Goal: Information Seeking & Learning: Find specific fact

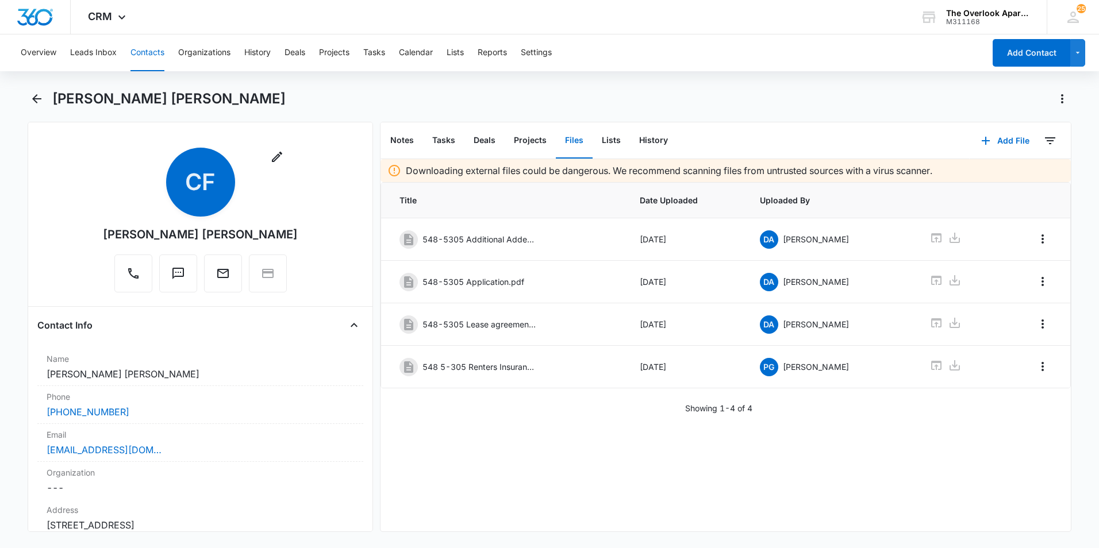
click at [145, 54] on button "Contacts" at bounding box center [147, 52] width 34 height 37
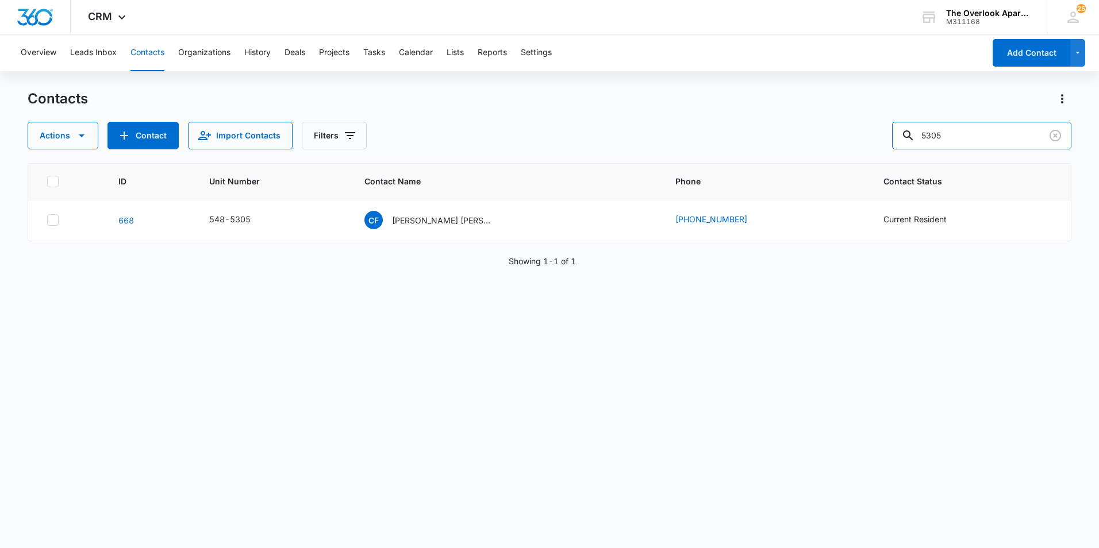
drag, startPoint x: 981, startPoint y: 139, endPoint x: 616, endPoint y: 152, distance: 364.7
click at [617, 152] on div "Contacts Actions Contact Import Contacts Filters 5305 ID Unit Number Contact Na…" at bounding box center [550, 319] width 1044 height 458
type input "5307"
click at [432, 218] on p "[PERSON_NAME] & [PERSON_NAME]" at bounding box center [443, 220] width 103 height 12
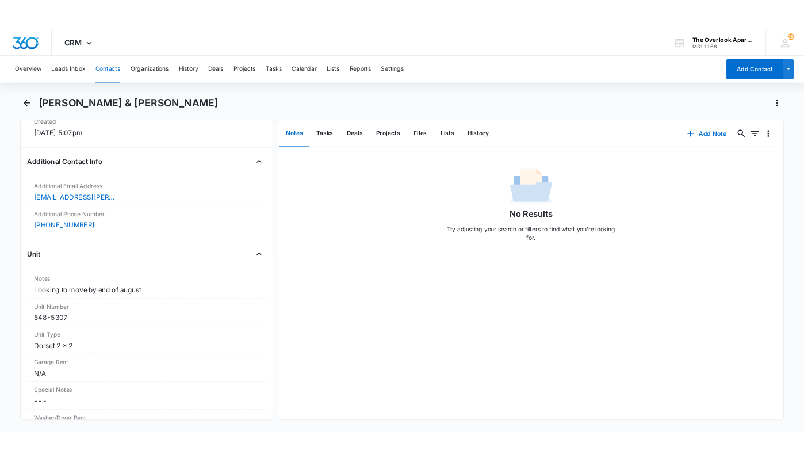
scroll to position [862, 0]
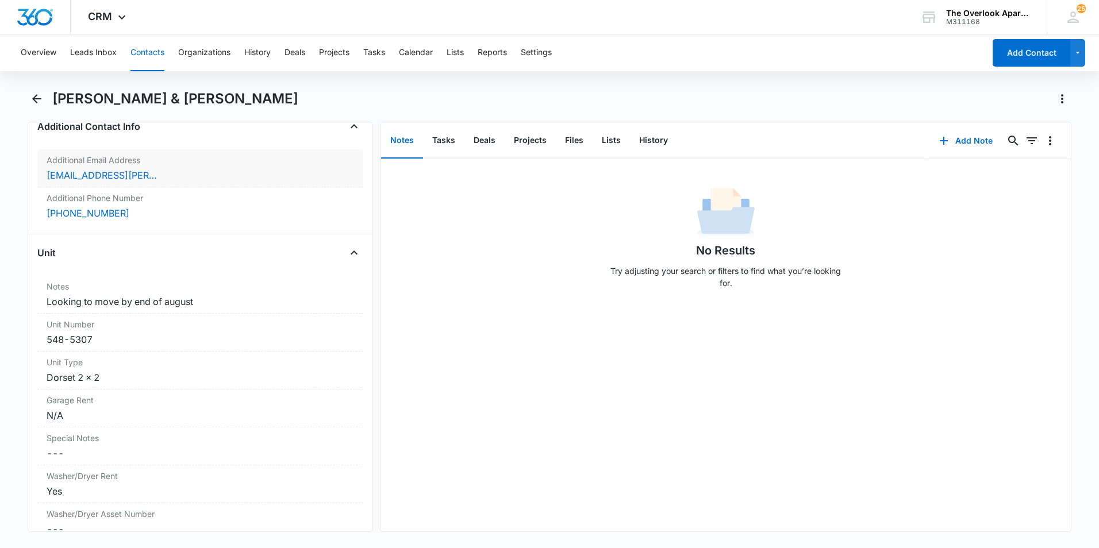
click at [171, 175] on div "[EMAIL_ADDRESS][PERSON_NAME][DOMAIN_NAME]" at bounding box center [201, 175] width 308 height 14
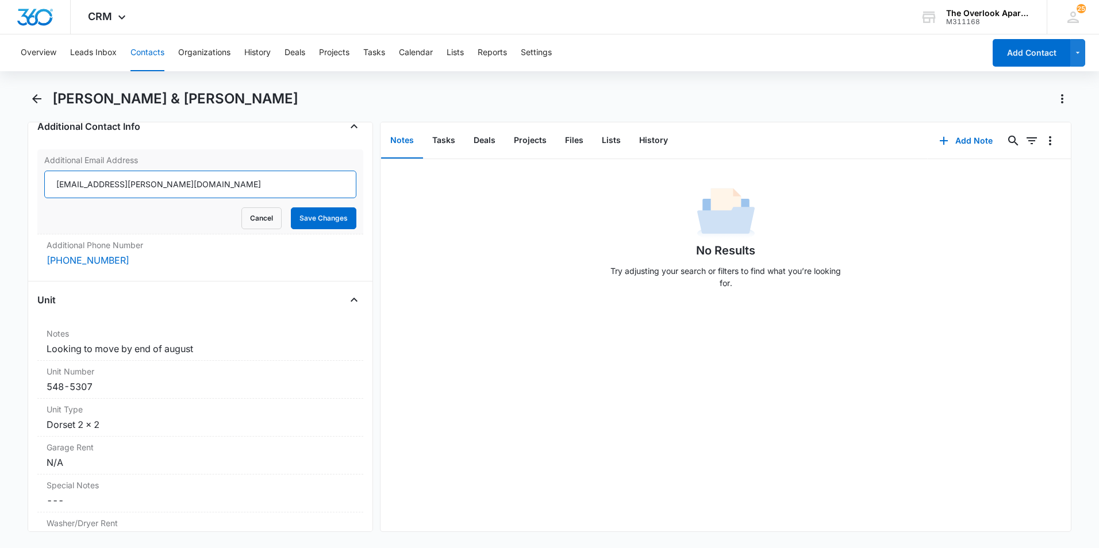
drag, startPoint x: 166, startPoint y: 187, endPoint x: 45, endPoint y: 187, distance: 120.7
click at [45, 187] on input "[EMAIL_ADDRESS][PERSON_NAME][DOMAIN_NAME]" at bounding box center [200, 185] width 312 height 28
click at [135, 51] on button "Contacts" at bounding box center [147, 52] width 34 height 37
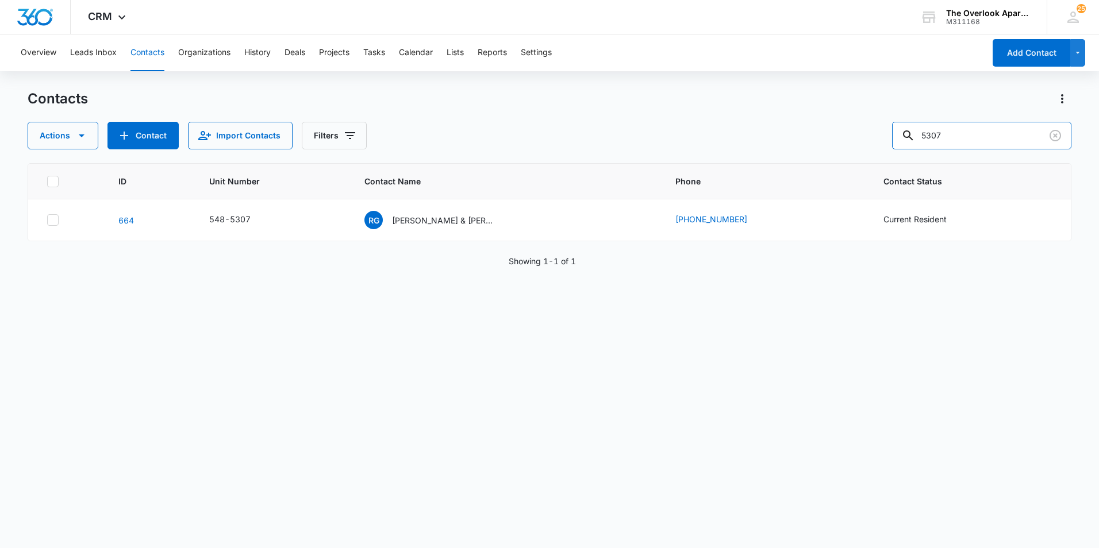
drag, startPoint x: 966, startPoint y: 135, endPoint x: 601, endPoint y: 114, distance: 365.7
click at [600, 163] on div "Contacts Actions Contact Import Contacts Filters 5307 ID Unit Number Contact Na…" at bounding box center [550, 319] width 1044 height 458
type input "3205"
drag, startPoint x: 438, startPoint y: 220, endPoint x: 469, endPoint y: 225, distance: 30.8
click at [438, 220] on p "[PERSON_NAME] De [PERSON_NAME]" at bounding box center [443, 220] width 103 height 12
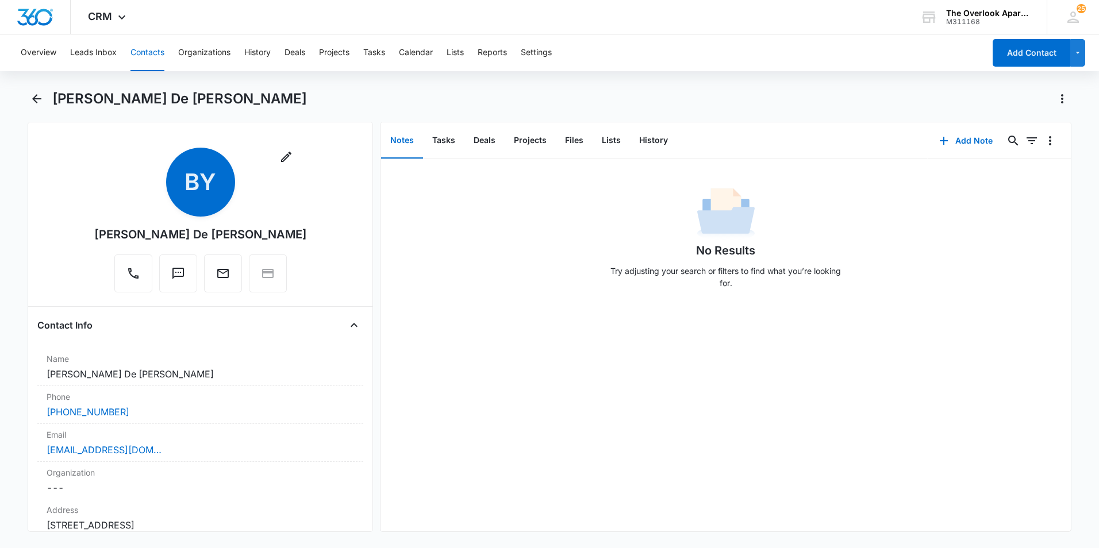
click at [489, 333] on div "No Results Try adjusting your search or filters to find what you’re looking for." at bounding box center [726, 345] width 690 height 373
click at [575, 142] on button "Files" at bounding box center [574, 141] width 37 height 36
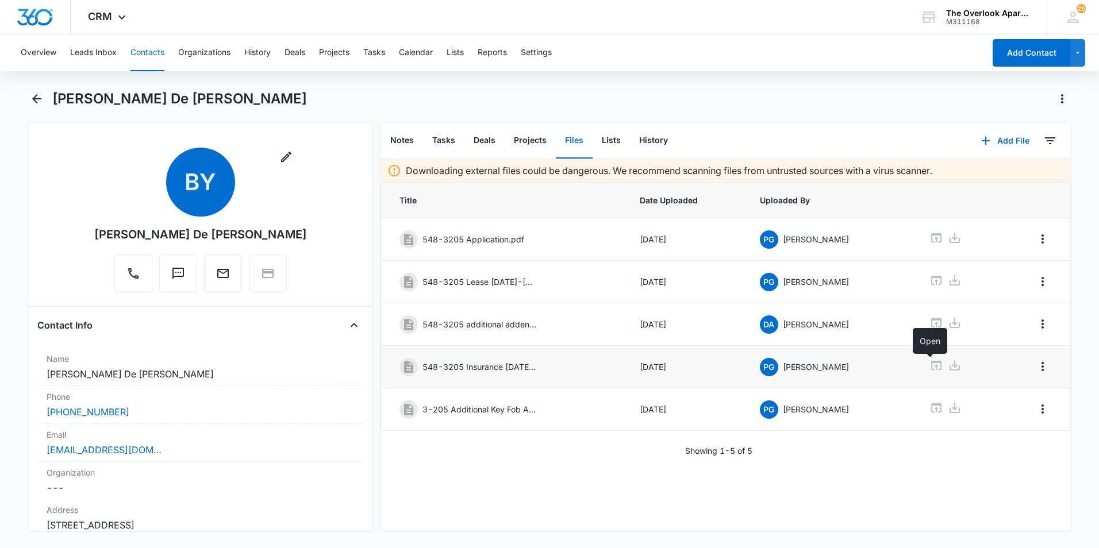
click at [932, 363] on icon at bounding box center [936, 365] width 10 height 9
click at [155, 44] on button "Contacts" at bounding box center [147, 52] width 34 height 37
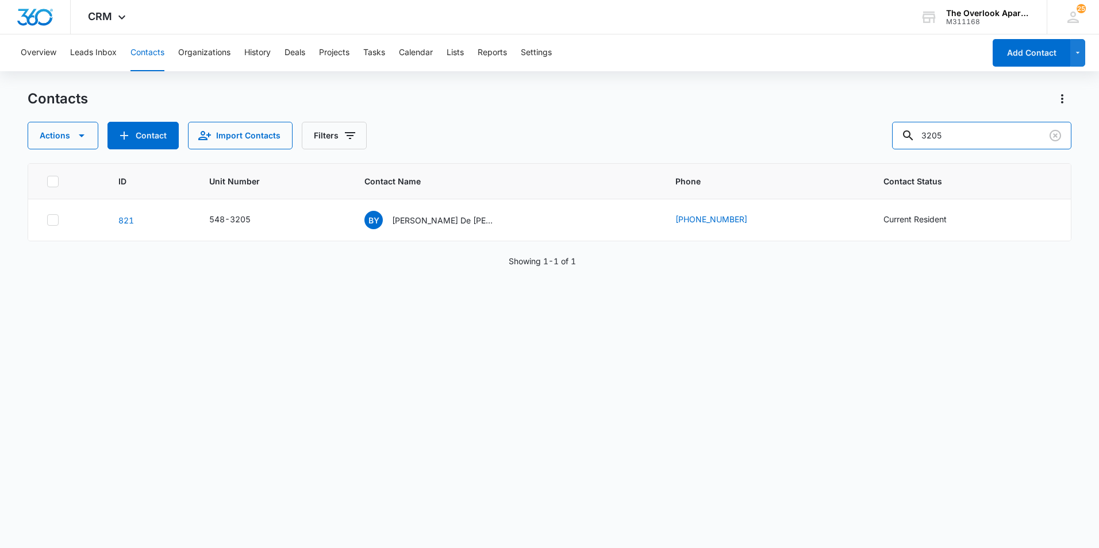
drag, startPoint x: 817, startPoint y: 133, endPoint x: 794, endPoint y: 139, distance: 23.0
click at [796, 138] on div "Actions Contact Import Contacts Filters 3205" at bounding box center [550, 136] width 1044 height 28
type input "6"
type input "5303"
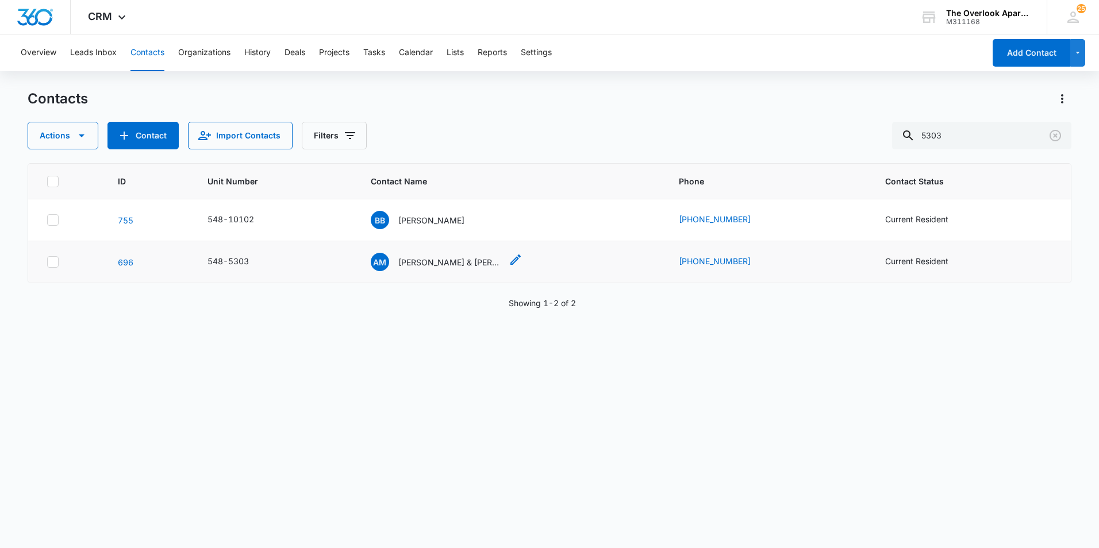
click at [425, 266] on p "[PERSON_NAME] & [PERSON_NAME]" at bounding box center [449, 262] width 103 height 12
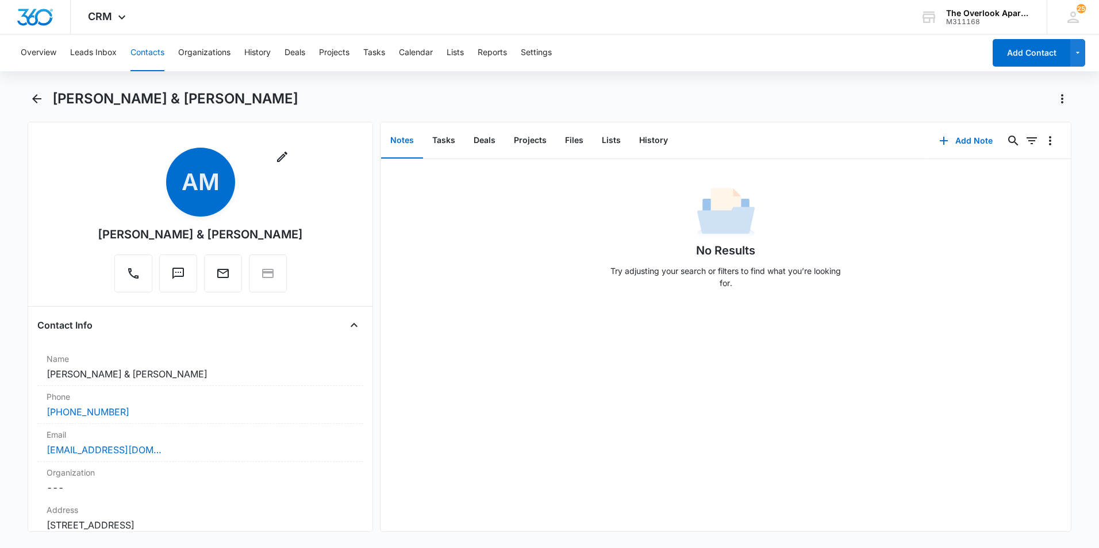
click at [141, 55] on button "Contacts" at bounding box center [147, 52] width 34 height 37
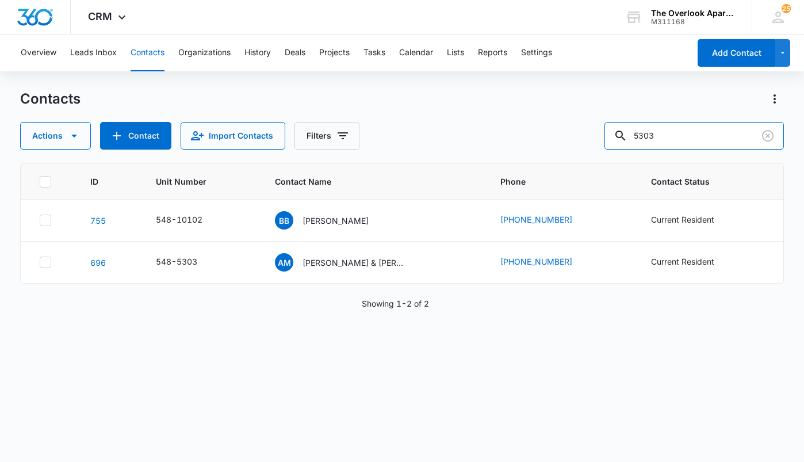
click at [496, 148] on div "Actions Contact Import Contacts Filters 5303" at bounding box center [401, 136] width 763 height 28
type input "4104"
